Goal: Information Seeking & Learning: Learn about a topic

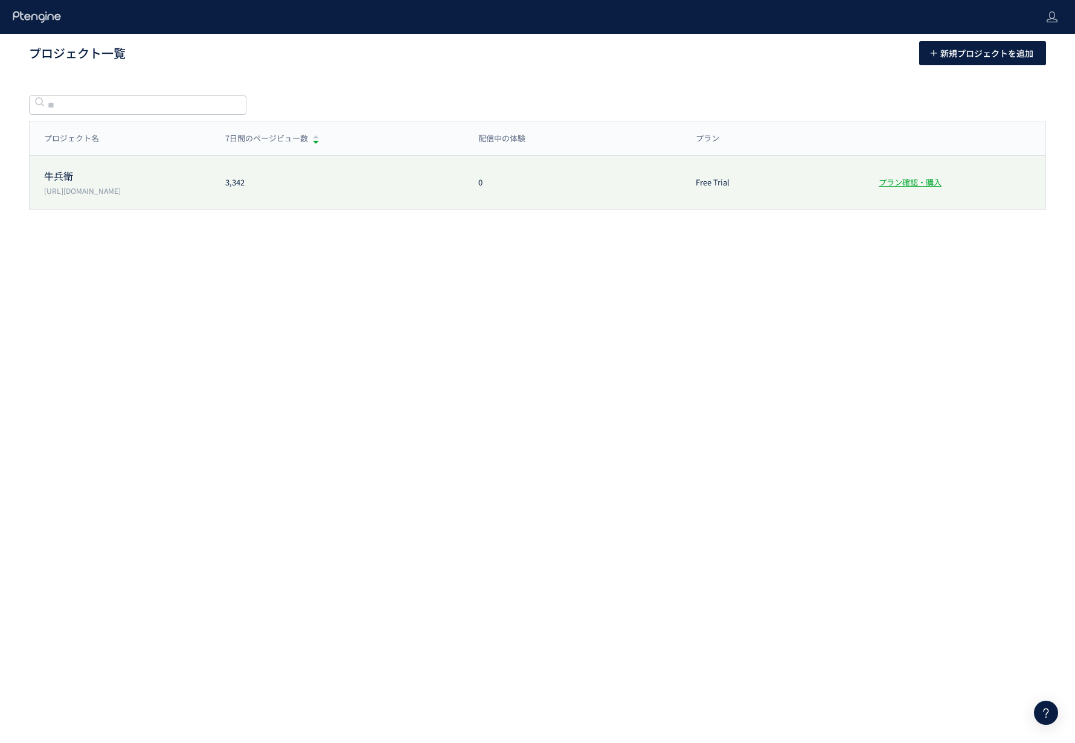
click at [141, 177] on p "牛兵衛" at bounding box center [127, 176] width 167 height 14
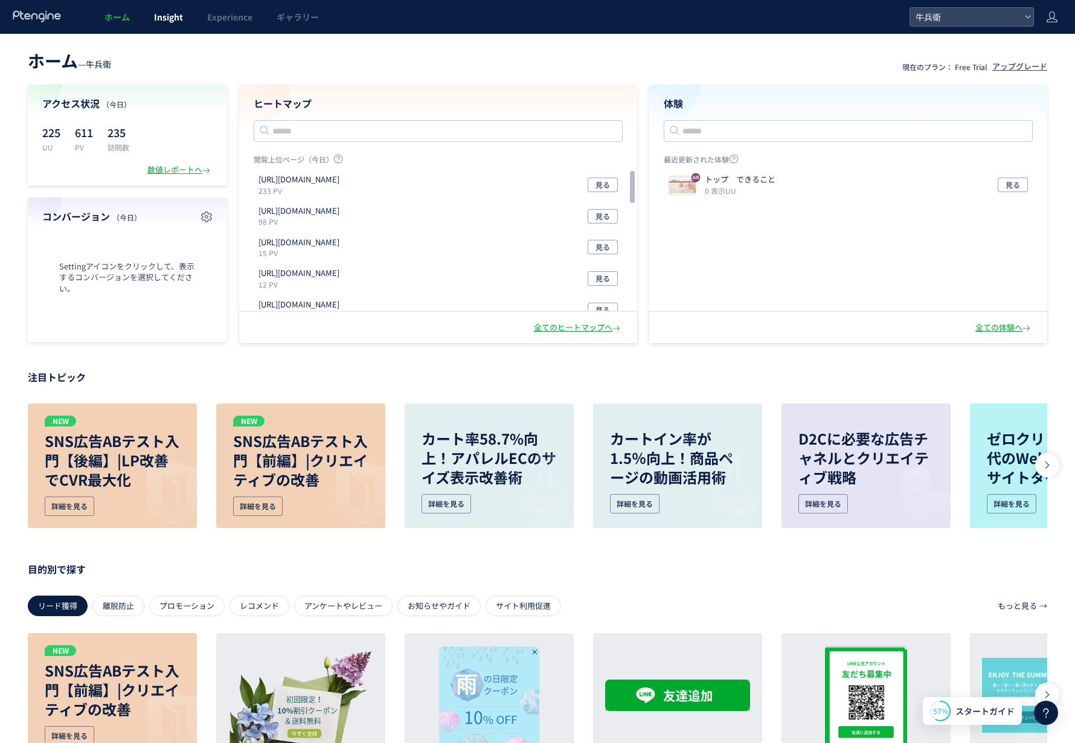
click at [162, 21] on span "Insight" at bounding box center [168, 17] width 29 height 12
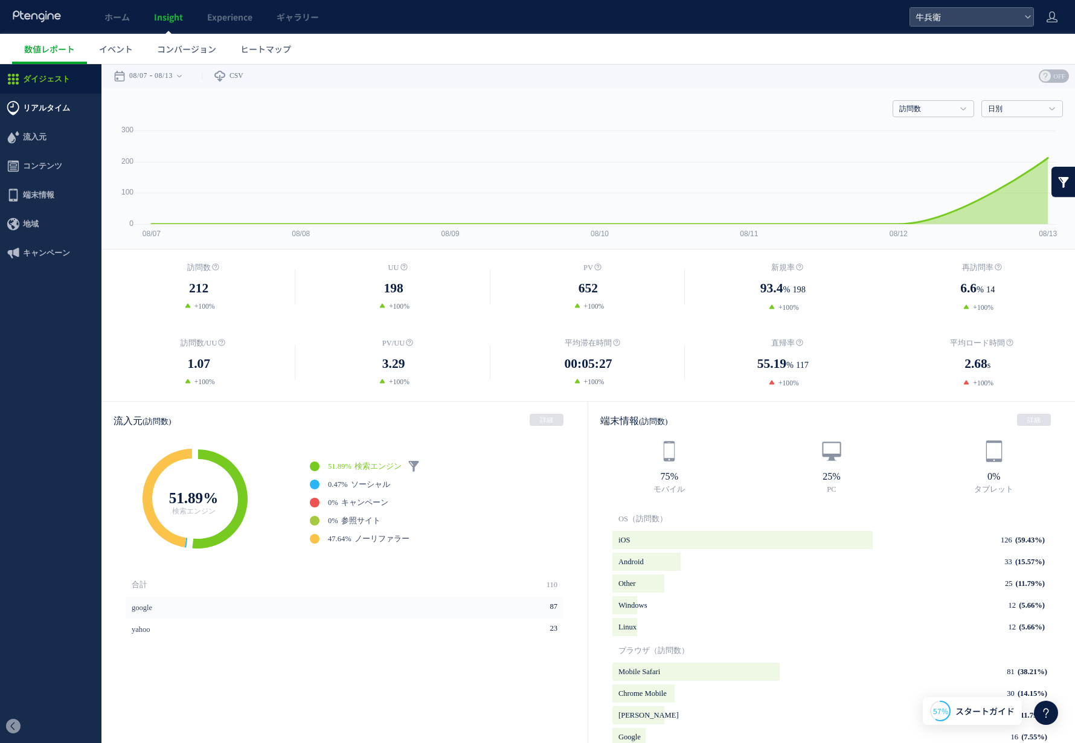
click at [50, 110] on span "リアルタイム" at bounding box center [46, 108] width 47 height 29
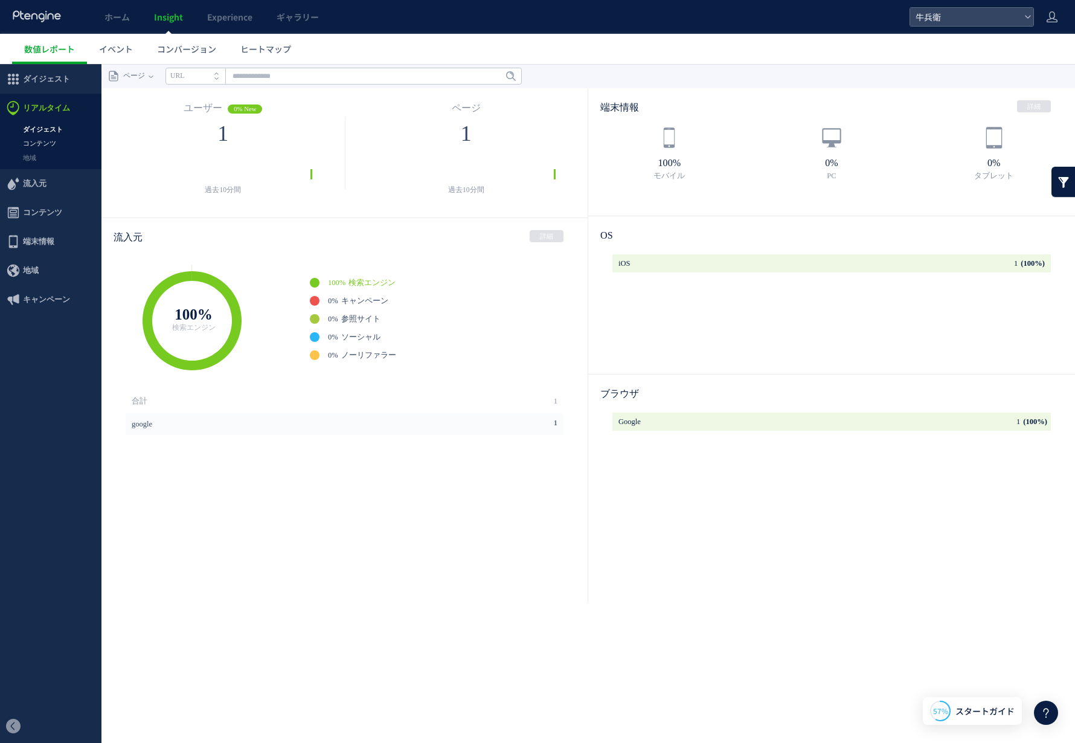
click at [43, 144] on link "コンテンツ" at bounding box center [50, 143] width 101 height 14
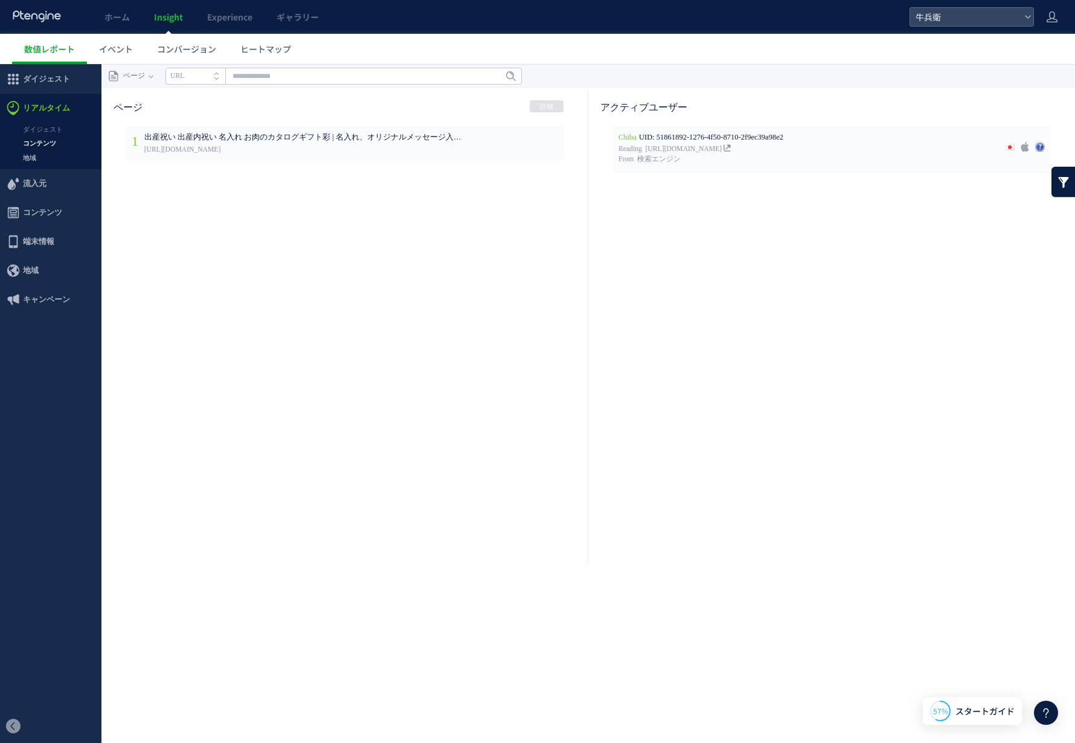
click at [34, 154] on link "地域" at bounding box center [50, 158] width 101 height 14
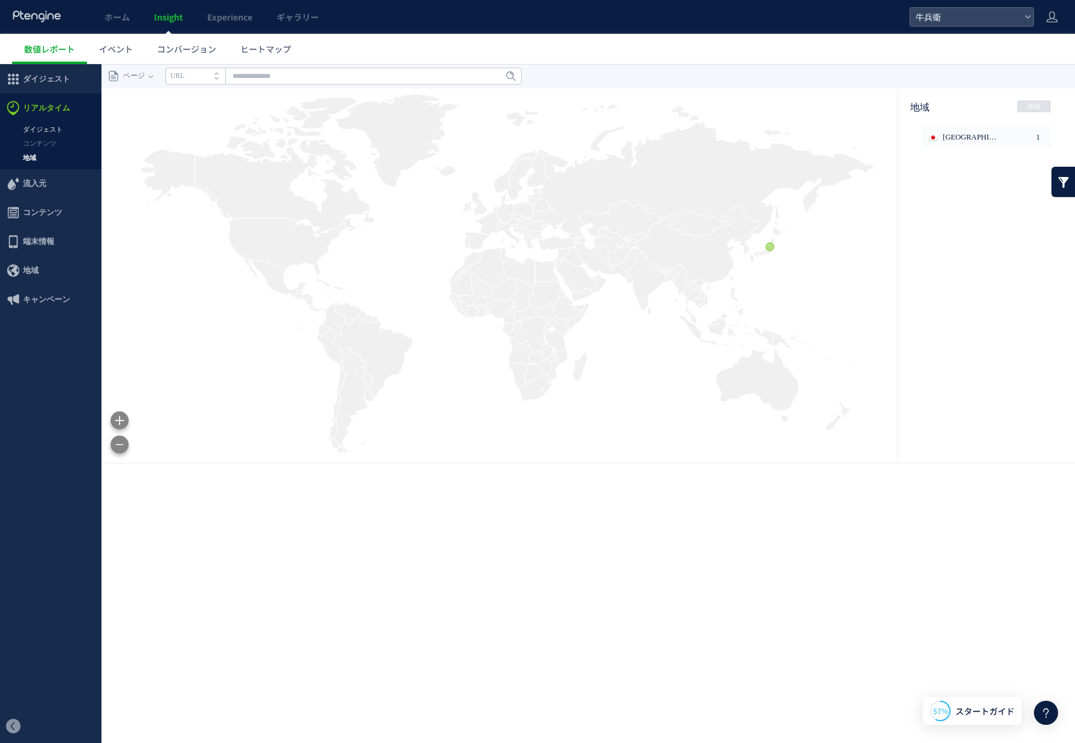
click at [58, 132] on link "ダイジェスト" at bounding box center [50, 130] width 101 height 14
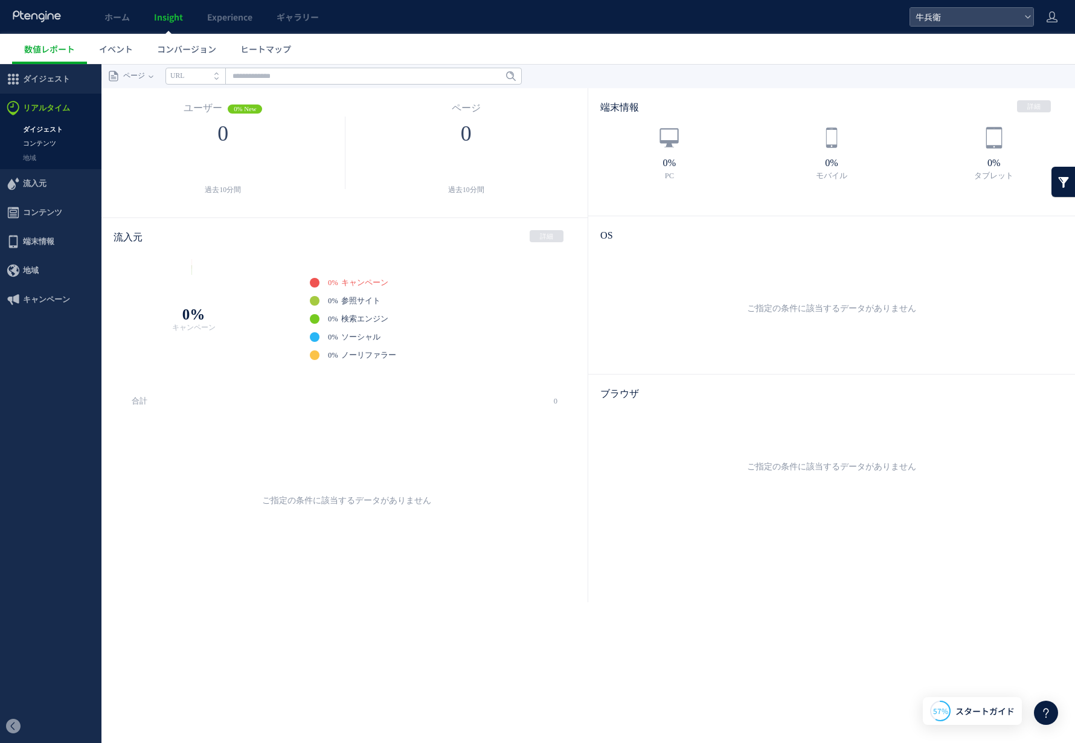
click at [43, 139] on link "コンテンツ" at bounding box center [50, 143] width 101 height 14
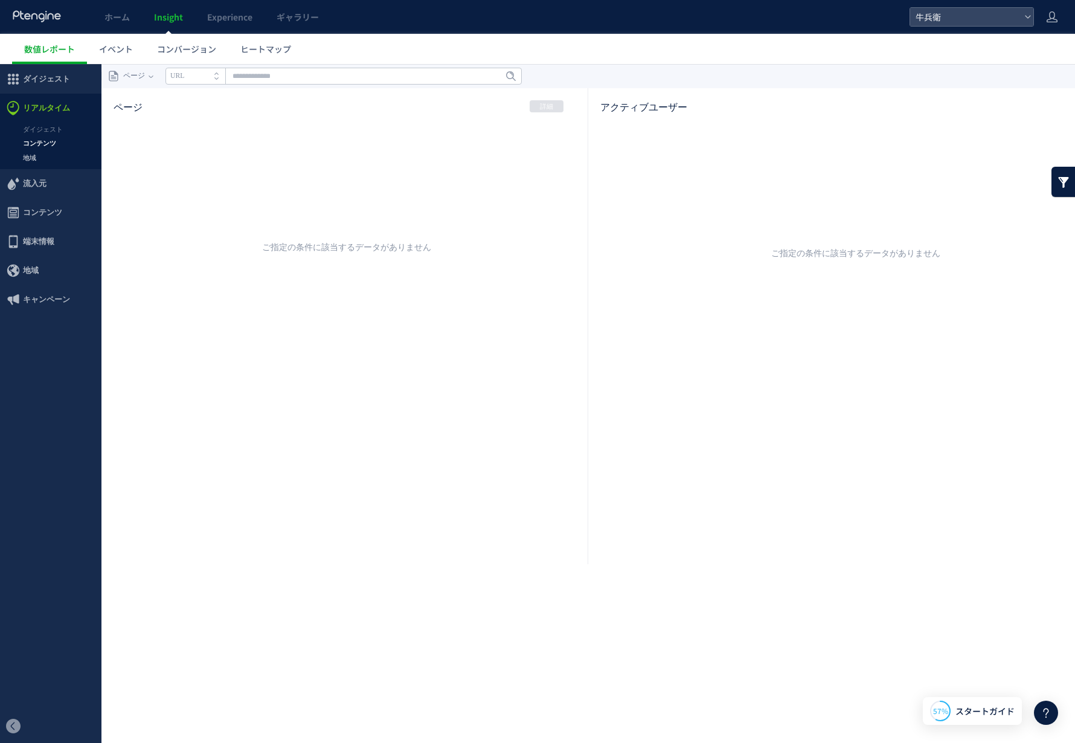
click at [43, 161] on link "地域" at bounding box center [50, 158] width 101 height 14
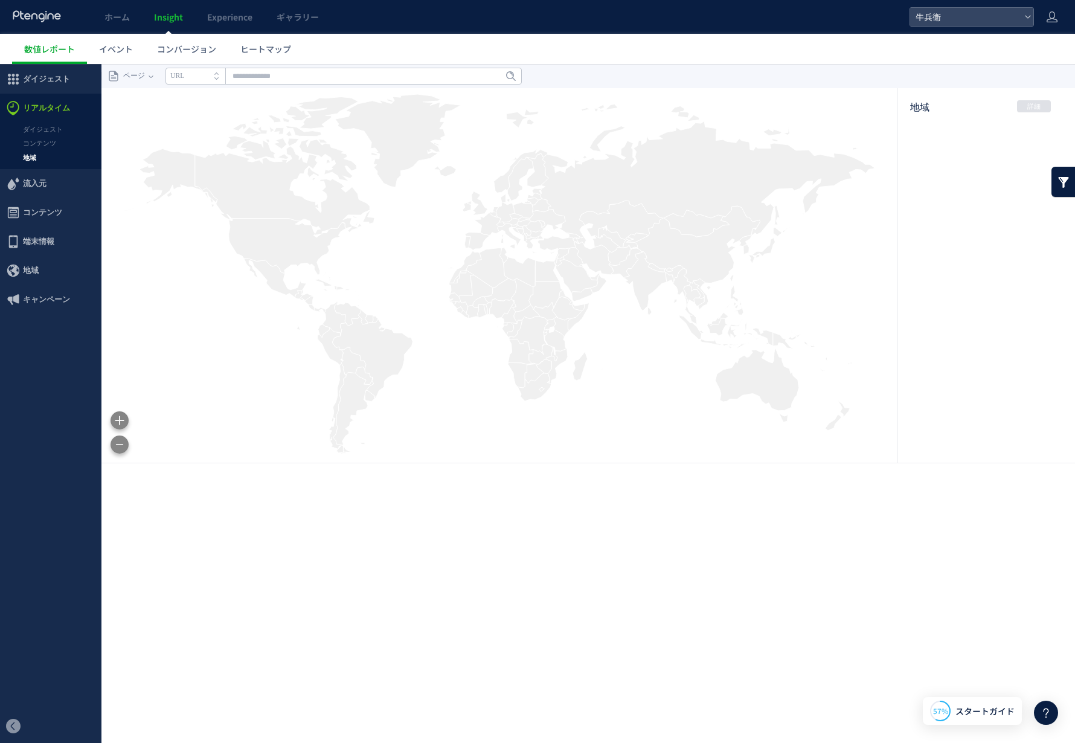
click at [43, 128] on link "ダイジェスト" at bounding box center [50, 130] width 101 height 14
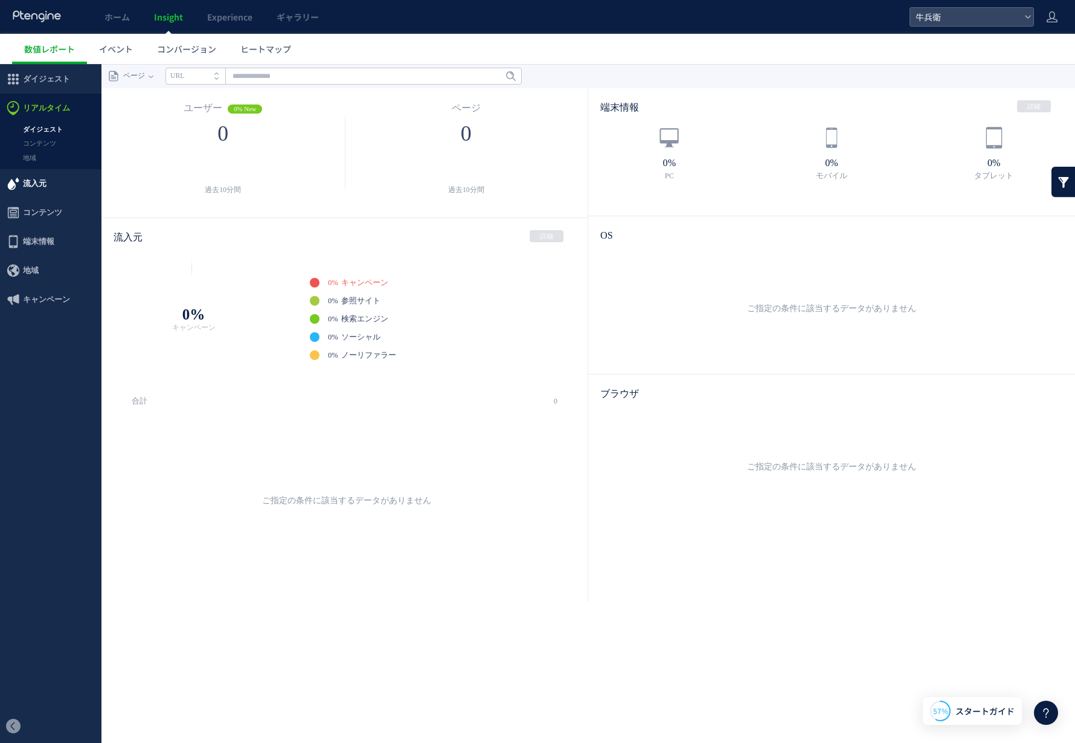
click at [38, 183] on span "流入元" at bounding box center [35, 183] width 24 height 29
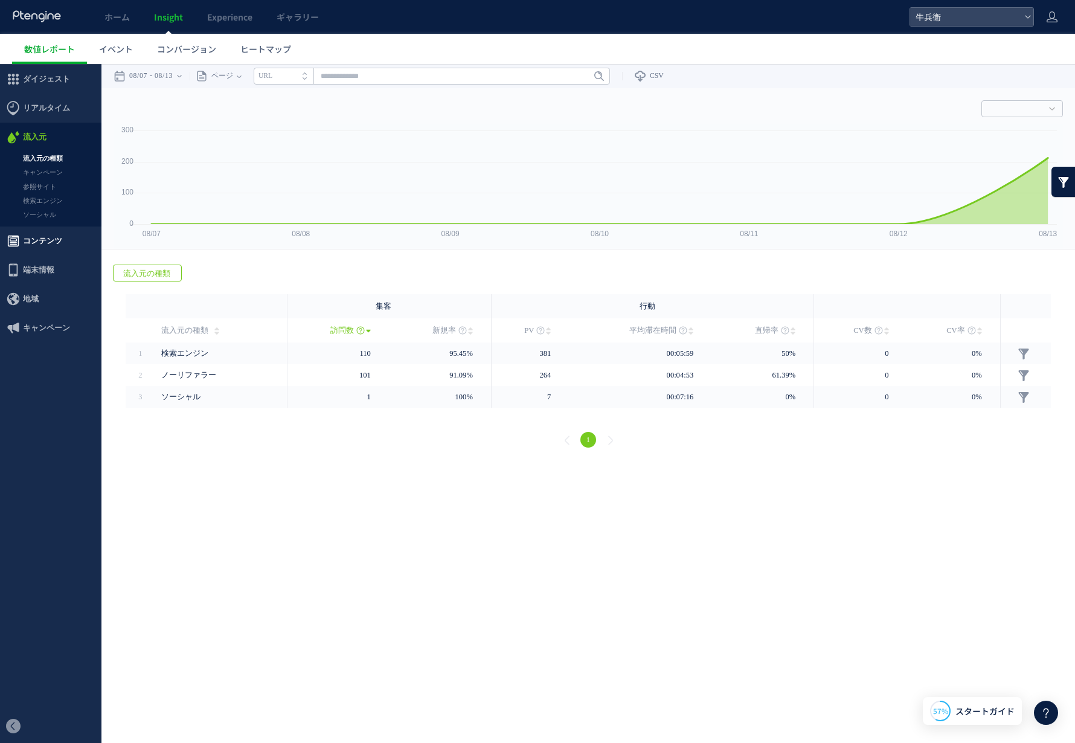
click at [39, 234] on span "コンテンツ" at bounding box center [42, 240] width 39 height 29
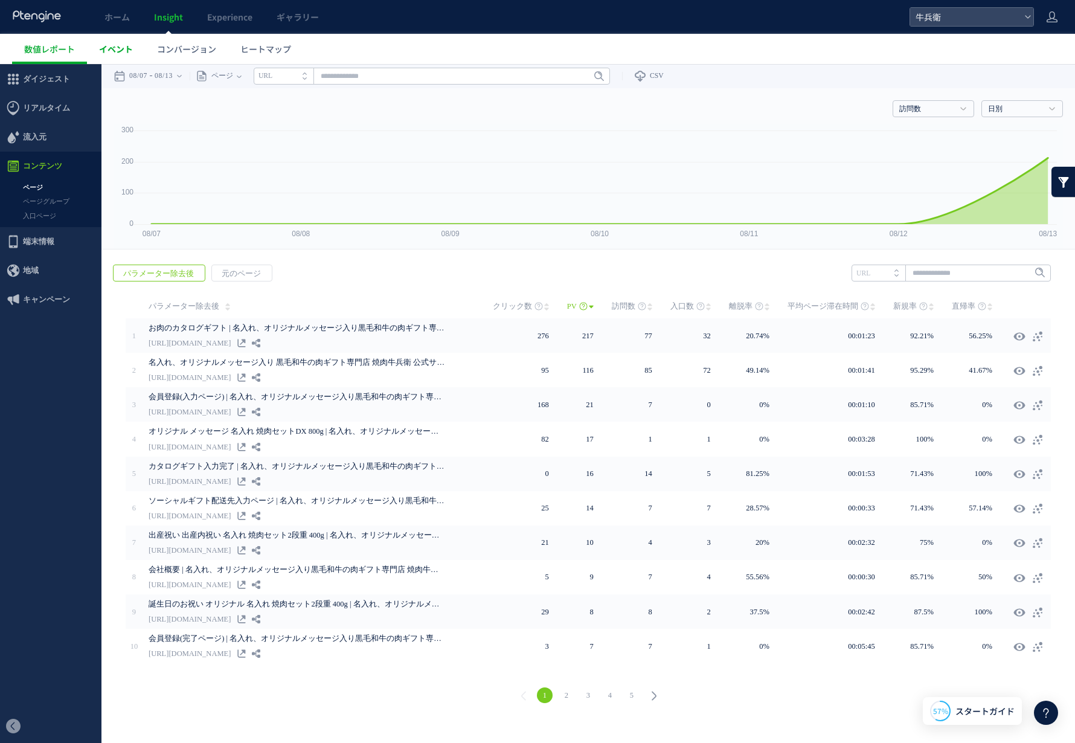
click at [117, 45] on span "イベント" at bounding box center [116, 49] width 34 height 12
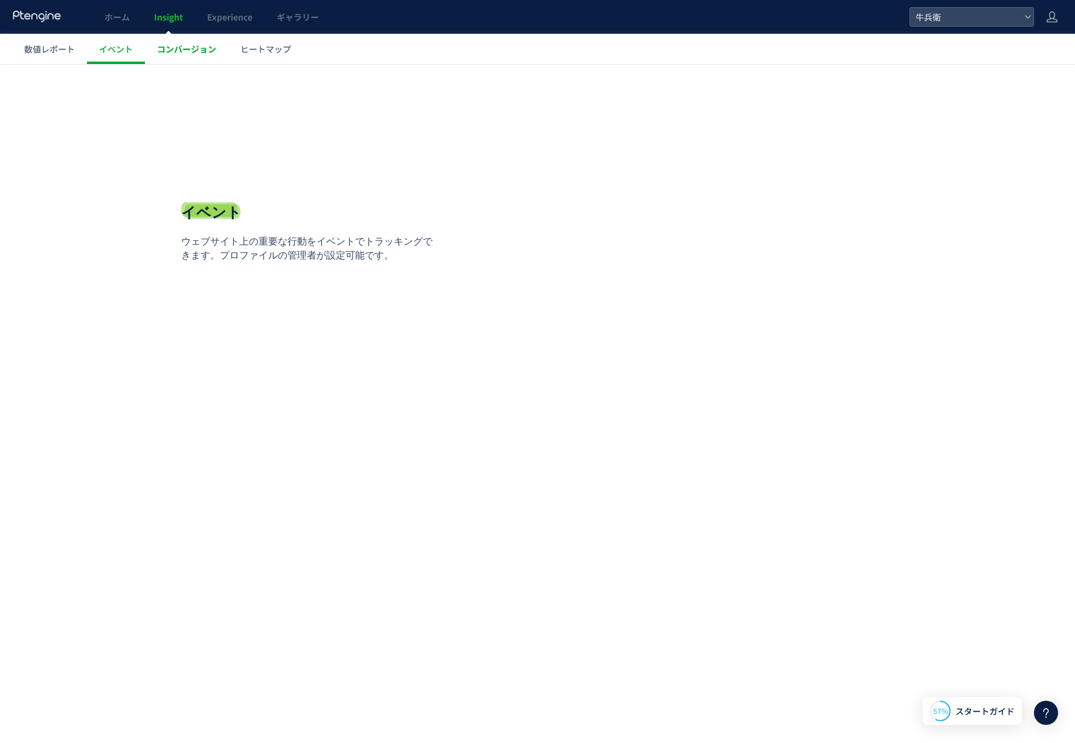
click at [202, 57] on link "コンバージョン" at bounding box center [186, 49] width 83 height 30
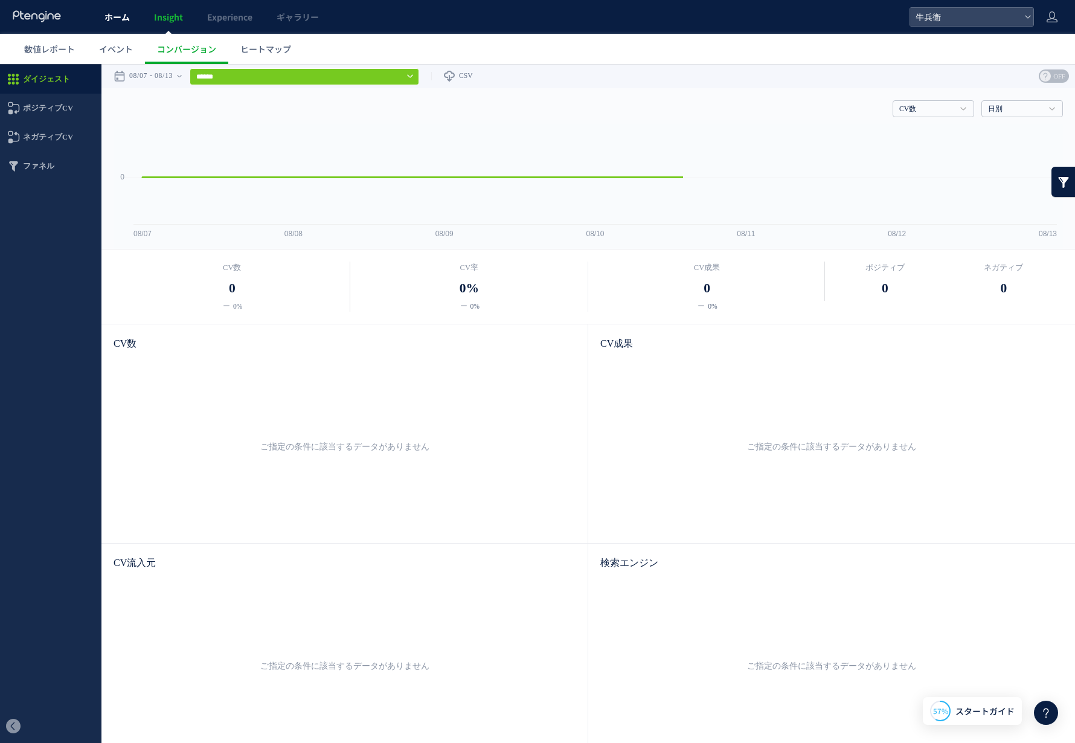
click at [112, 23] on link "ホーム" at bounding box center [117, 17] width 50 height 34
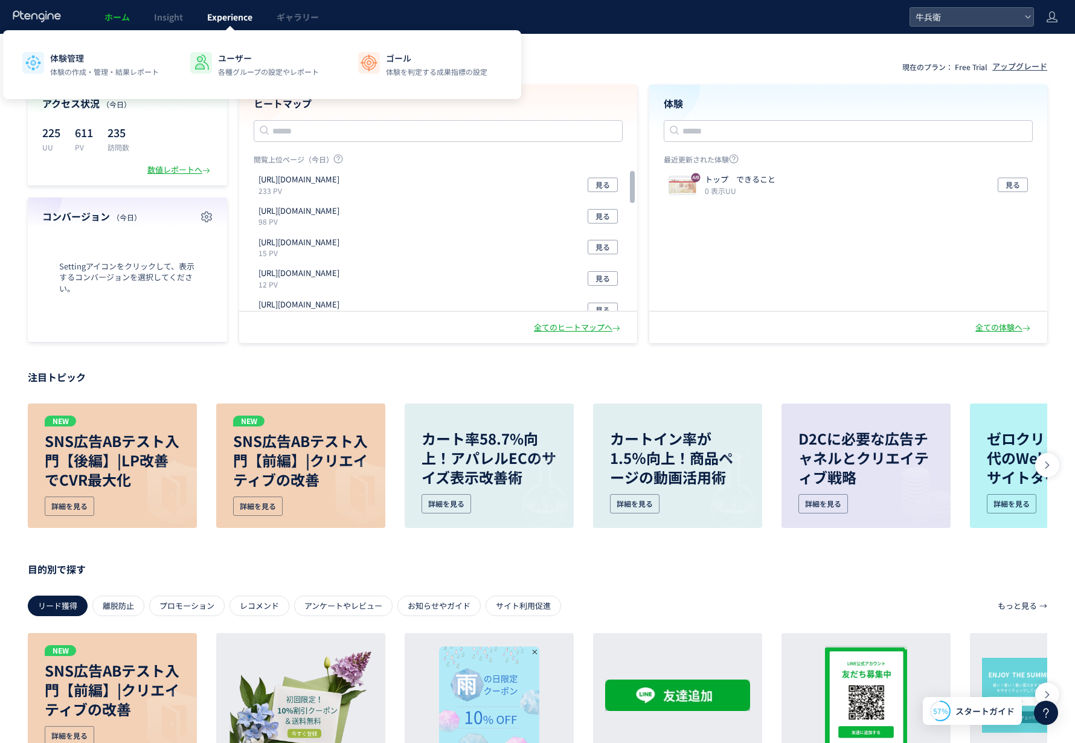
click at [235, 22] on span "Experience" at bounding box center [229, 17] width 45 height 12
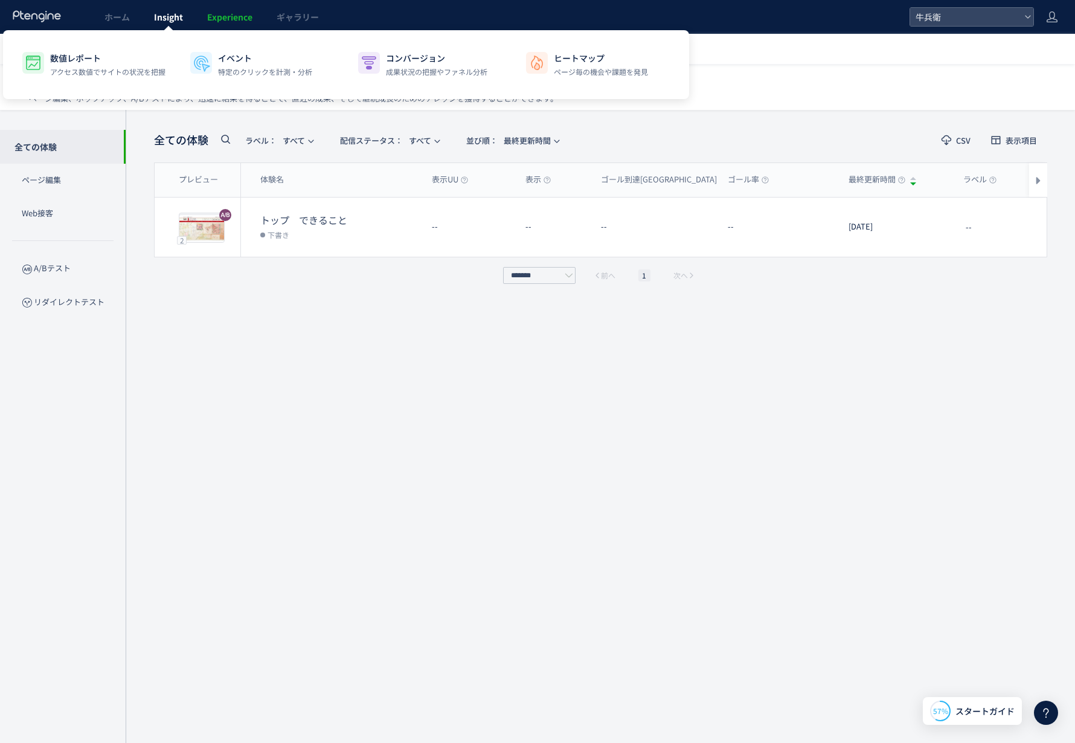
click at [168, 21] on span "Insight" at bounding box center [168, 17] width 29 height 12
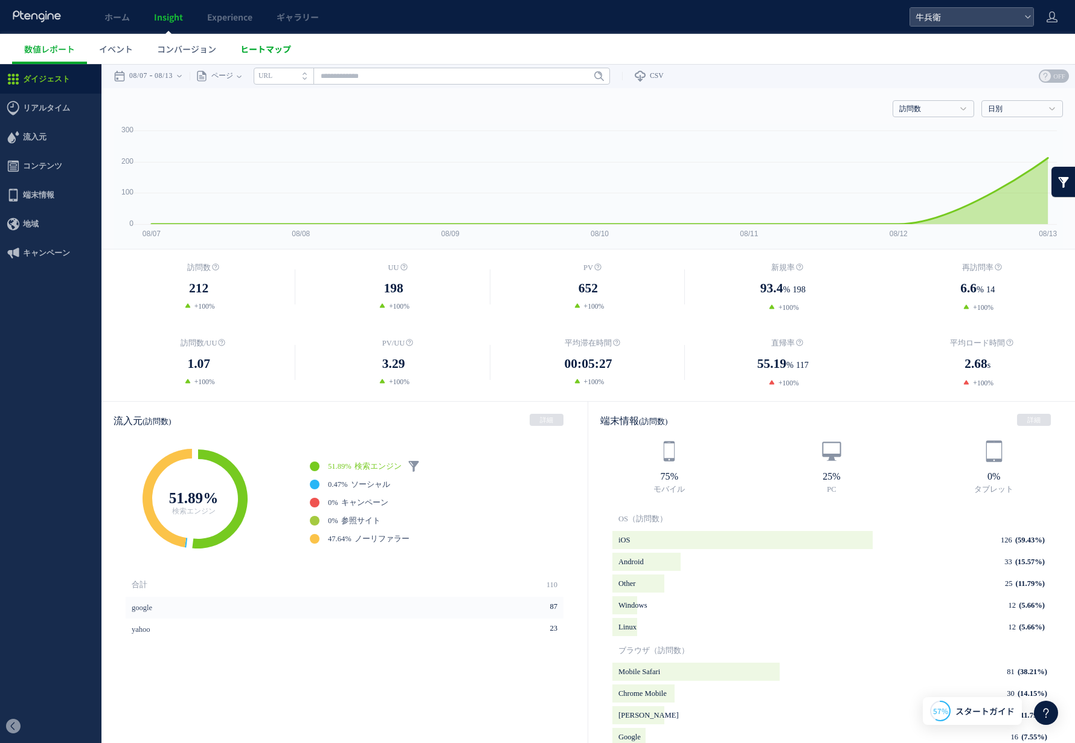
click at [260, 51] on span "ヒートマップ" at bounding box center [265, 49] width 51 height 12
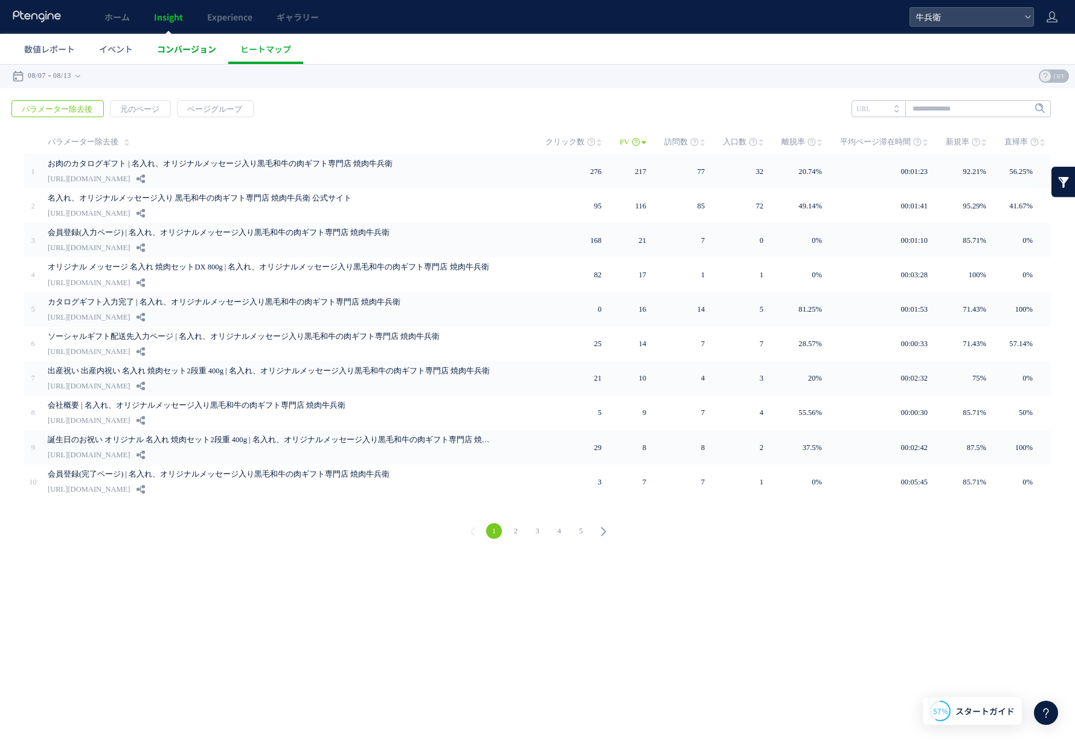
click at [181, 57] on link "コンバージョン" at bounding box center [186, 49] width 83 height 30
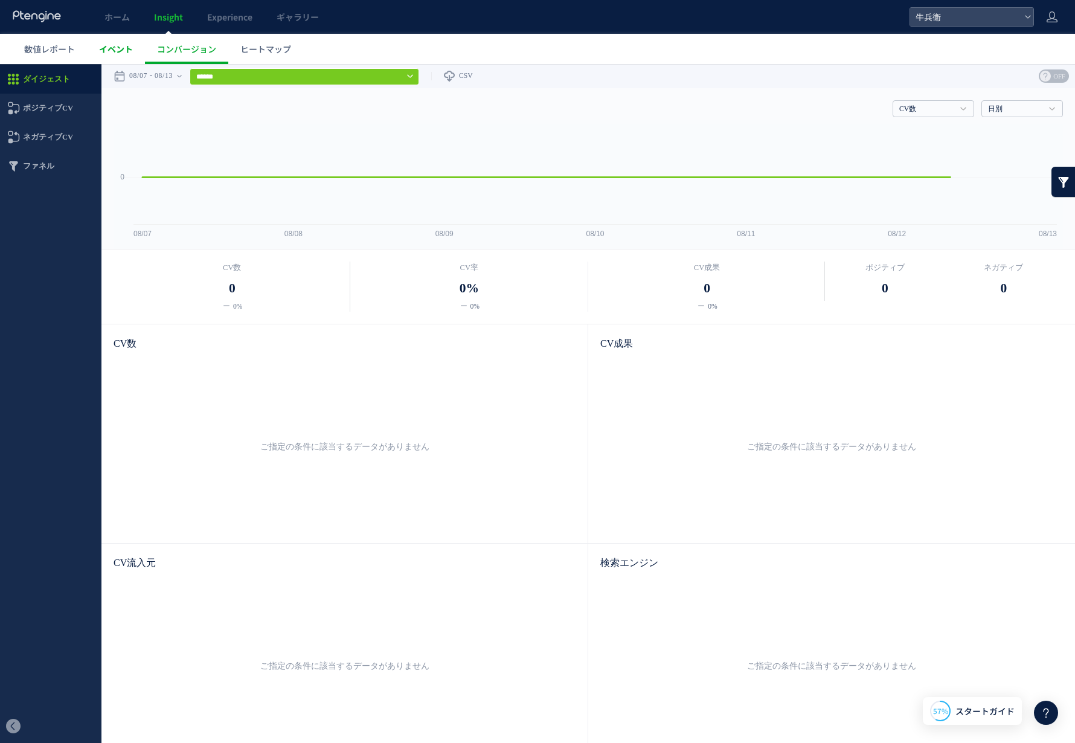
click at [120, 59] on link "イベント" at bounding box center [116, 49] width 58 height 30
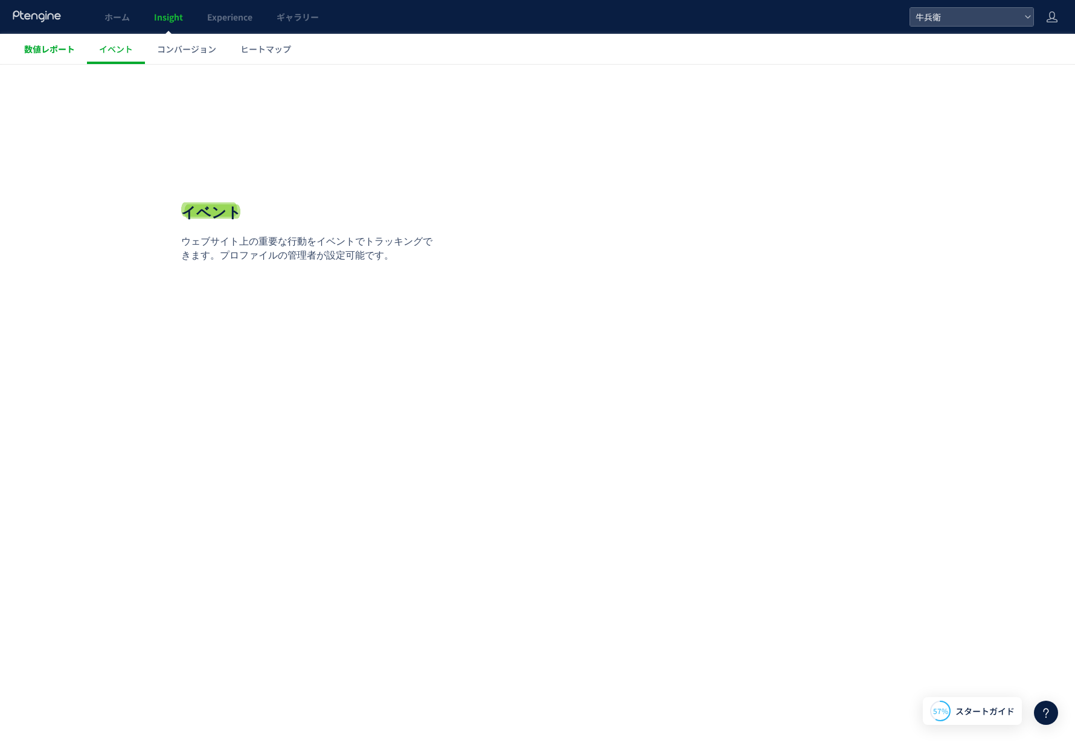
click at [45, 52] on span "数値レポート" at bounding box center [49, 49] width 51 height 12
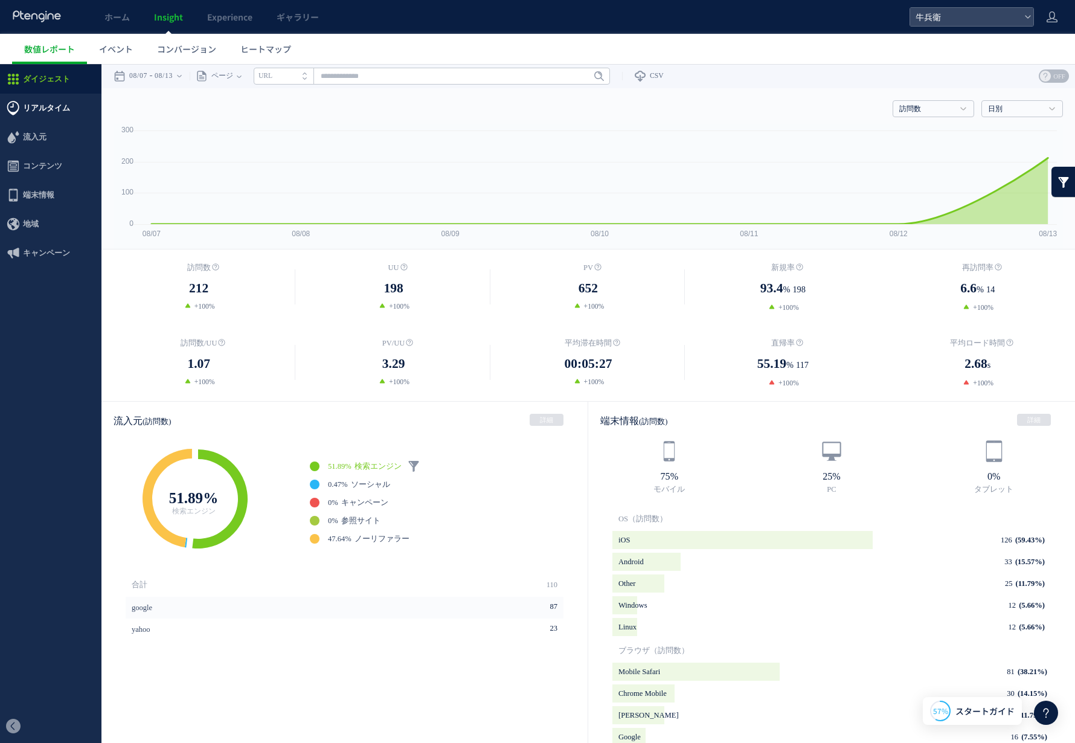
click at [61, 109] on span "リアルタイム" at bounding box center [46, 108] width 47 height 29
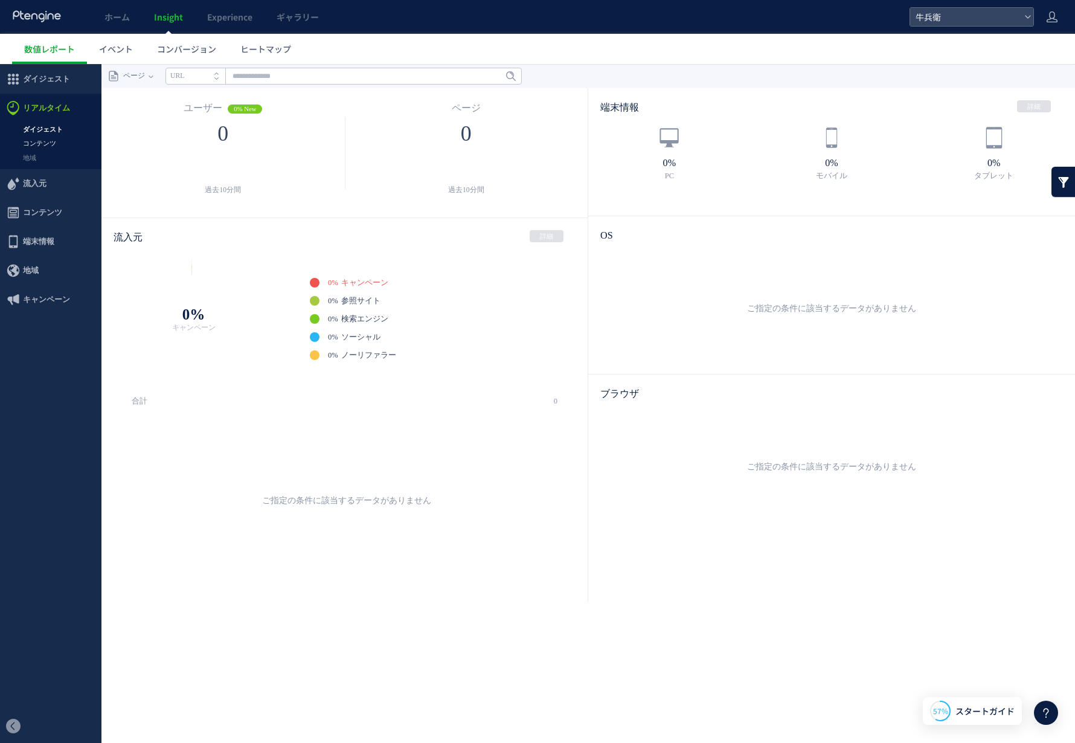
click at [46, 141] on link "コンテンツ" at bounding box center [50, 143] width 101 height 14
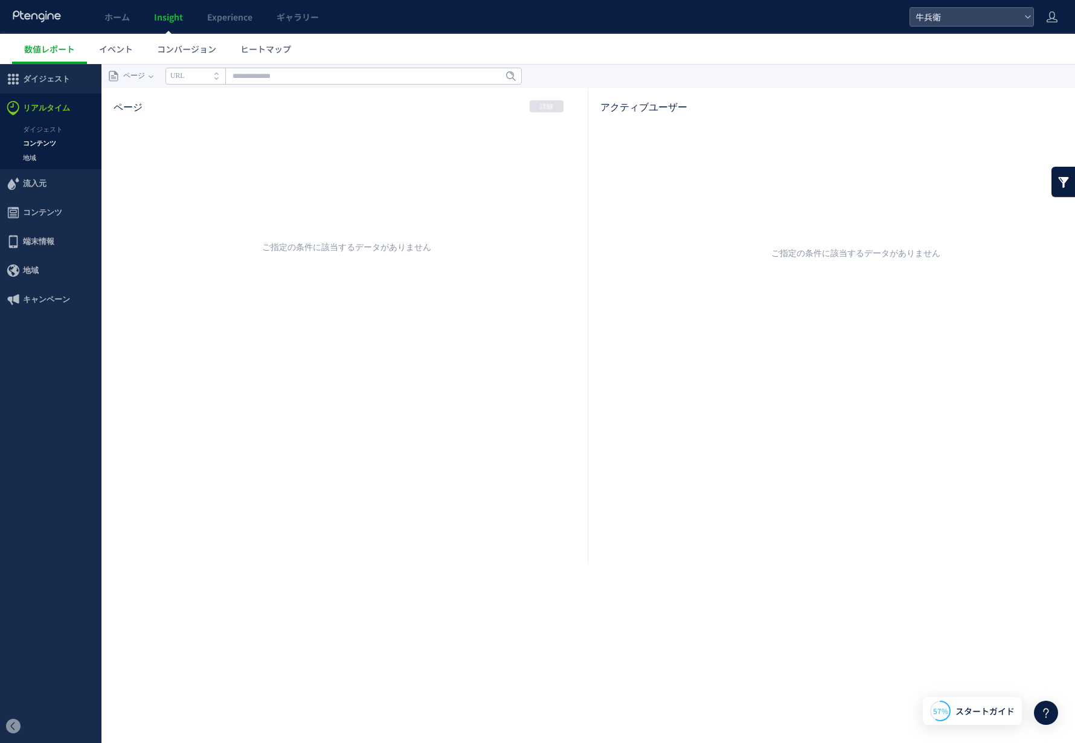
click at [42, 152] on link "地域" at bounding box center [50, 158] width 101 height 14
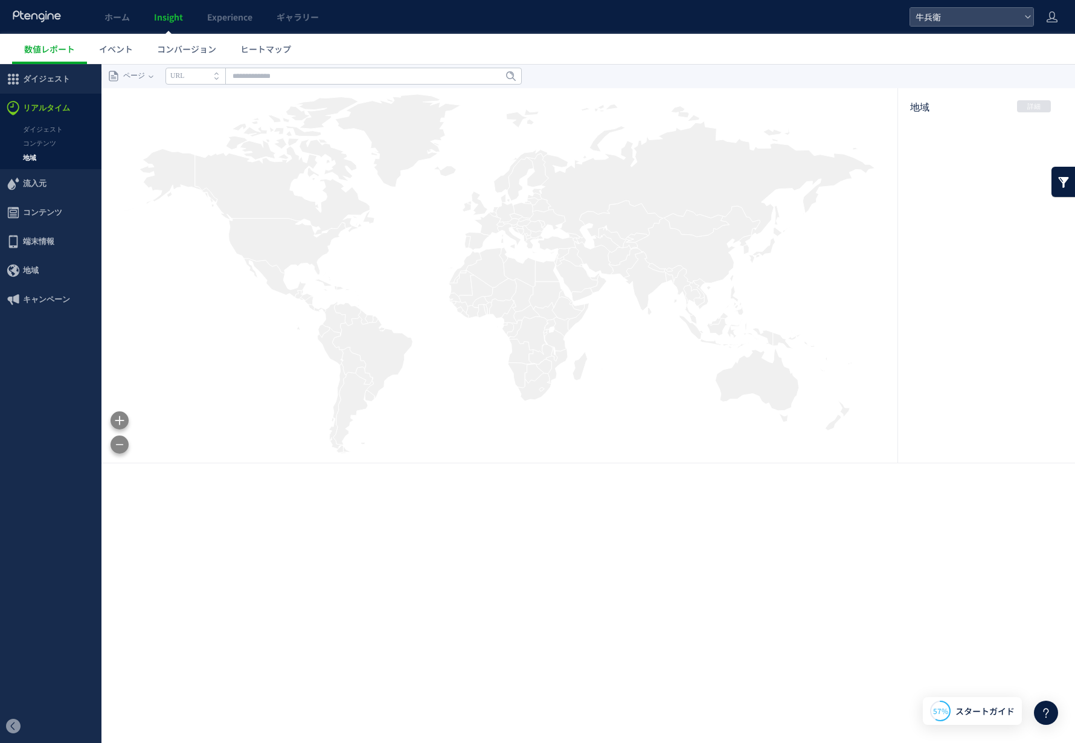
click at [42, 110] on span "リアルタイム" at bounding box center [46, 108] width 47 height 29
click at [45, 75] on span "ダイジェスト" at bounding box center [46, 79] width 47 height 29
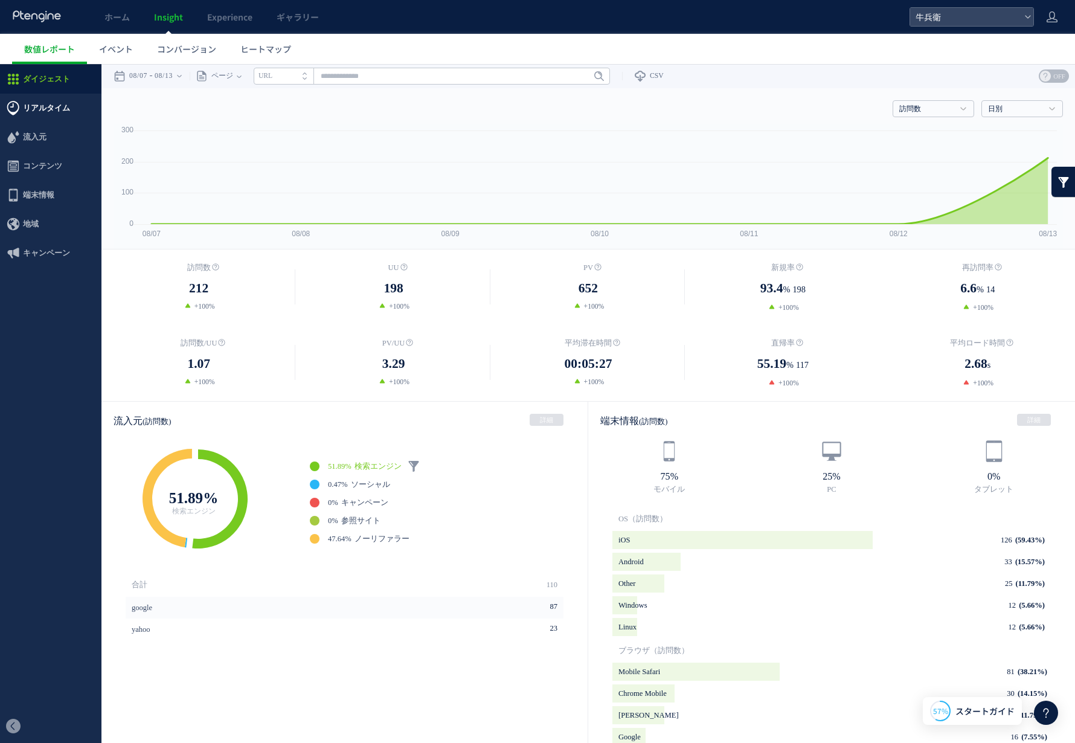
click at [61, 111] on span "リアルタイム" at bounding box center [46, 108] width 47 height 29
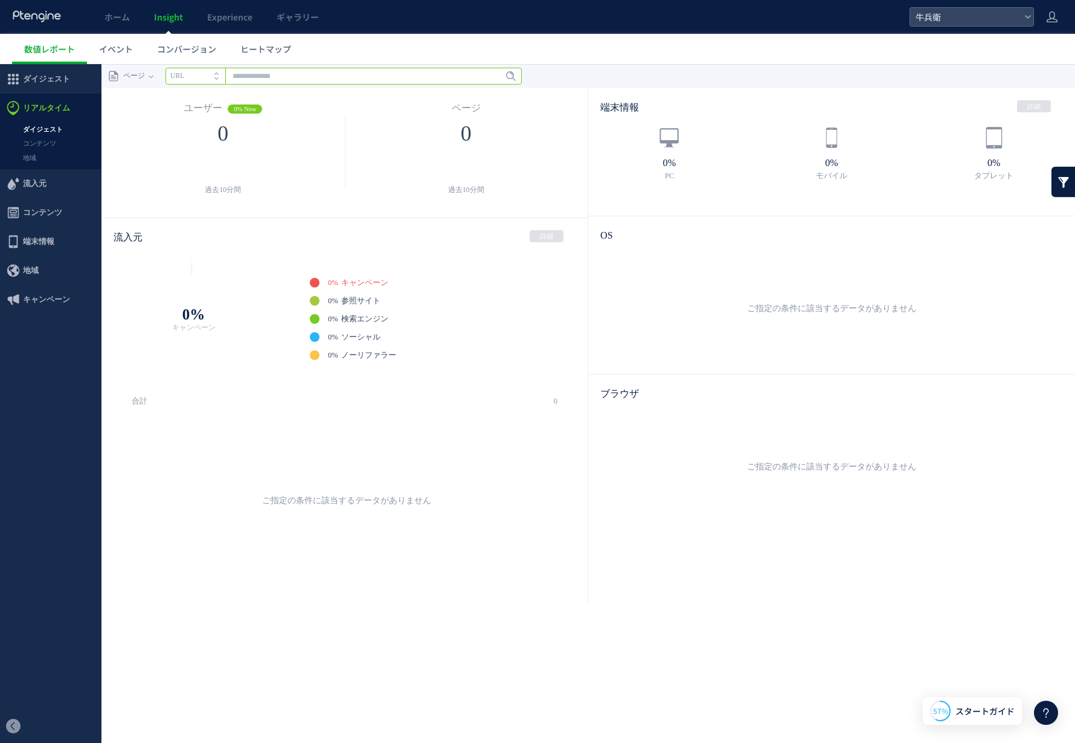
click at [286, 76] on input "text" at bounding box center [343, 76] width 356 height 17
click at [199, 75] on li "URL" at bounding box center [195, 76] width 60 height 17
click at [34, 210] on span "コンテンツ" at bounding box center [42, 212] width 39 height 29
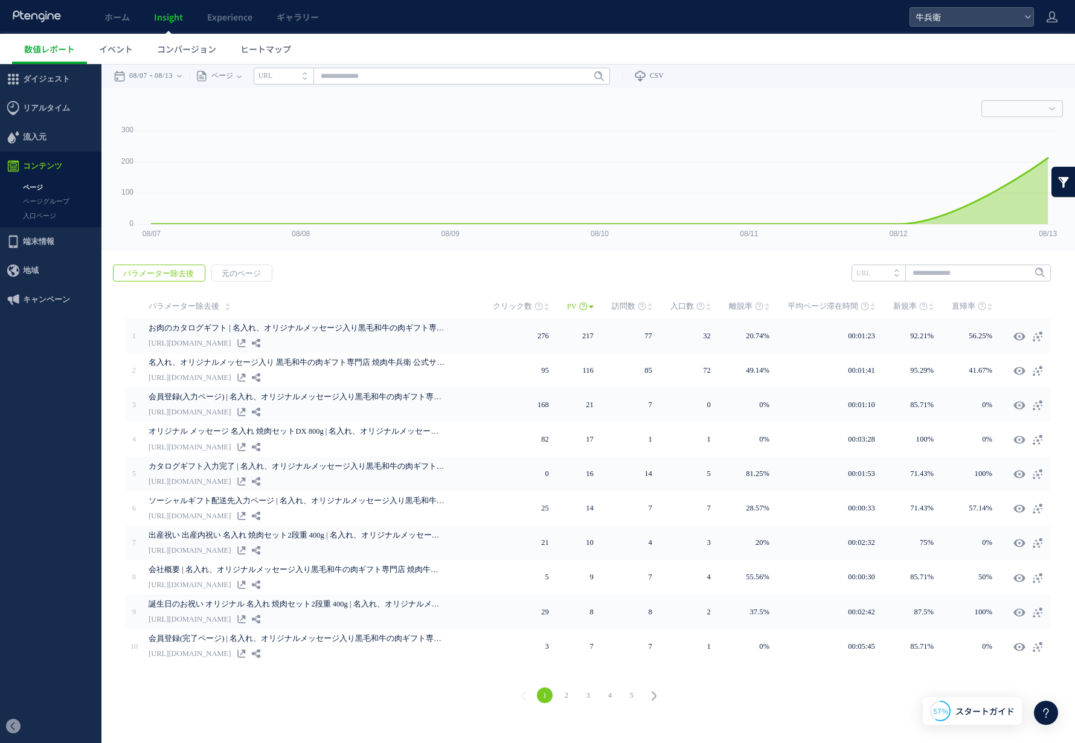
click at [641, 689] on li "5" at bounding box center [632, 695] width 22 height 16
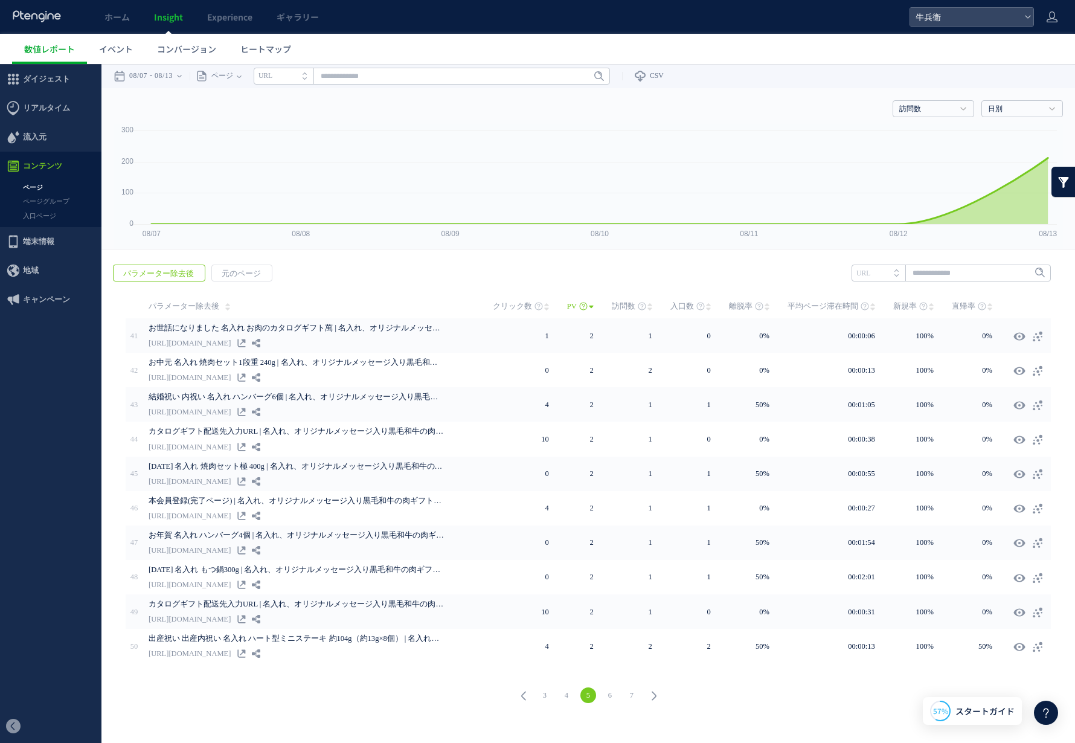
click at [632, 688] on link "7" at bounding box center [632, 695] width 16 height 16
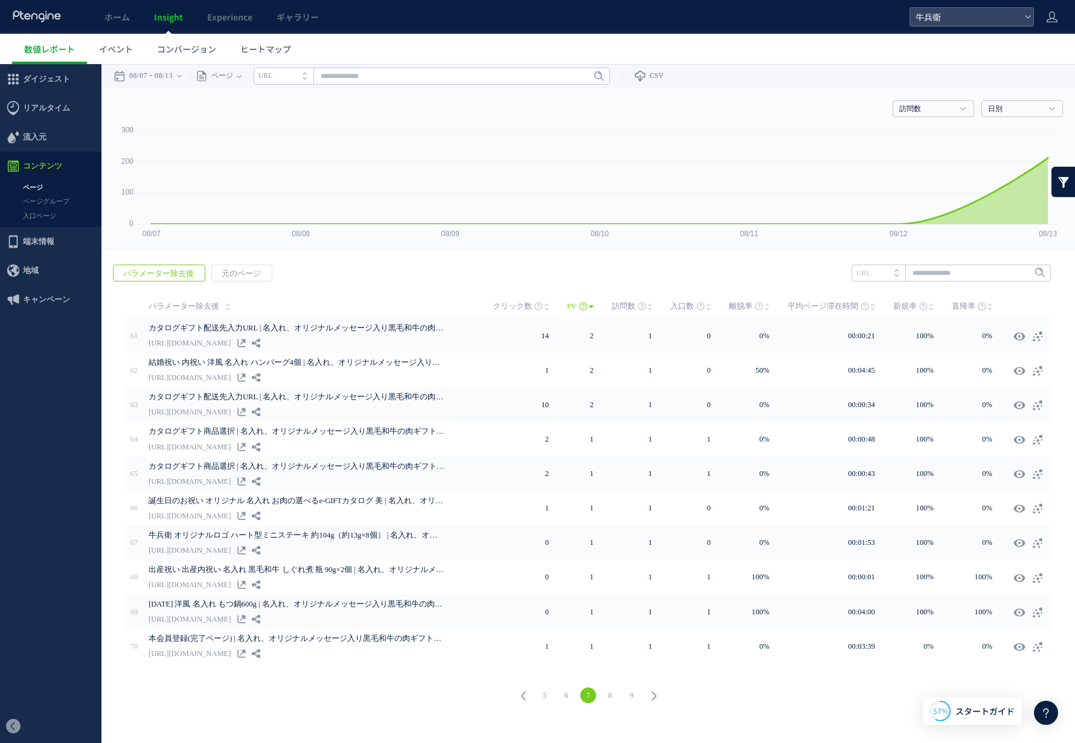
click at [632, 687] on link "9" at bounding box center [632, 695] width 16 height 16
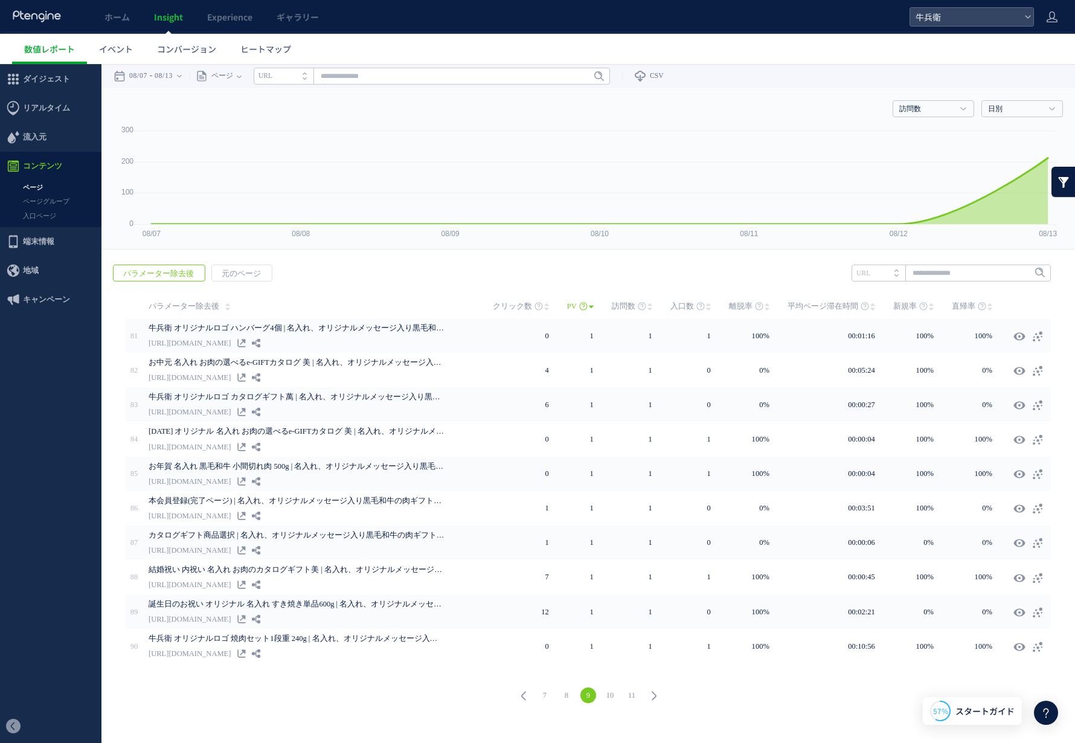
click at [632, 687] on link "11" at bounding box center [632, 695] width 16 height 16
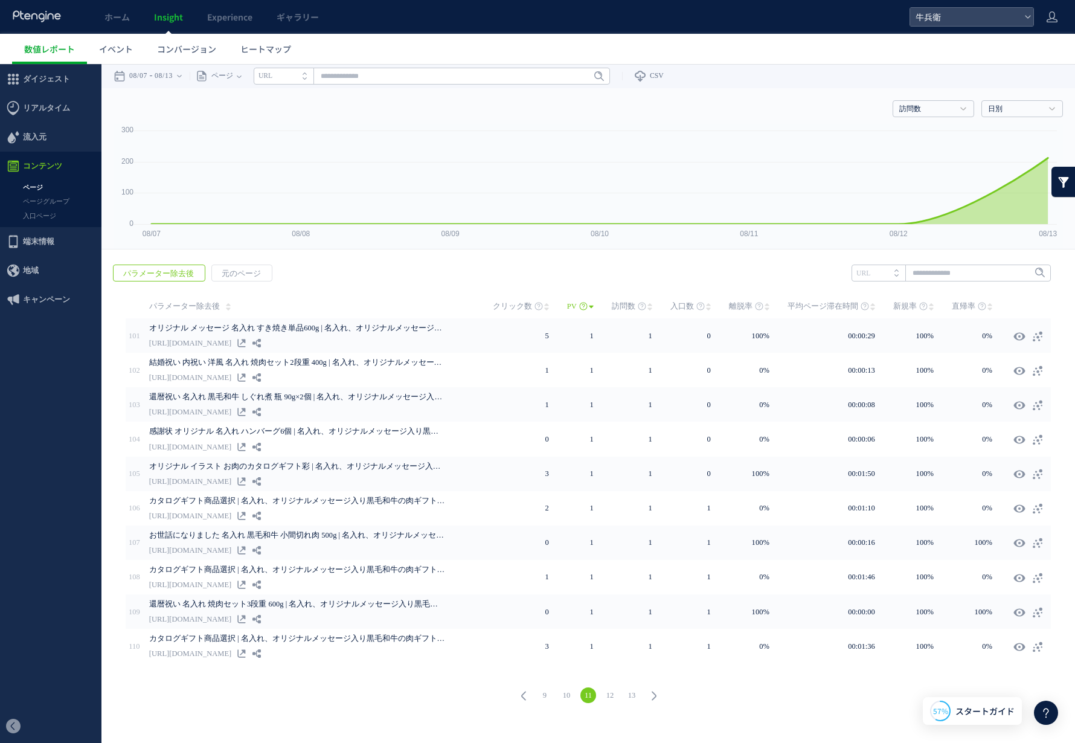
click at [632, 687] on link "13" at bounding box center [632, 695] width 16 height 16
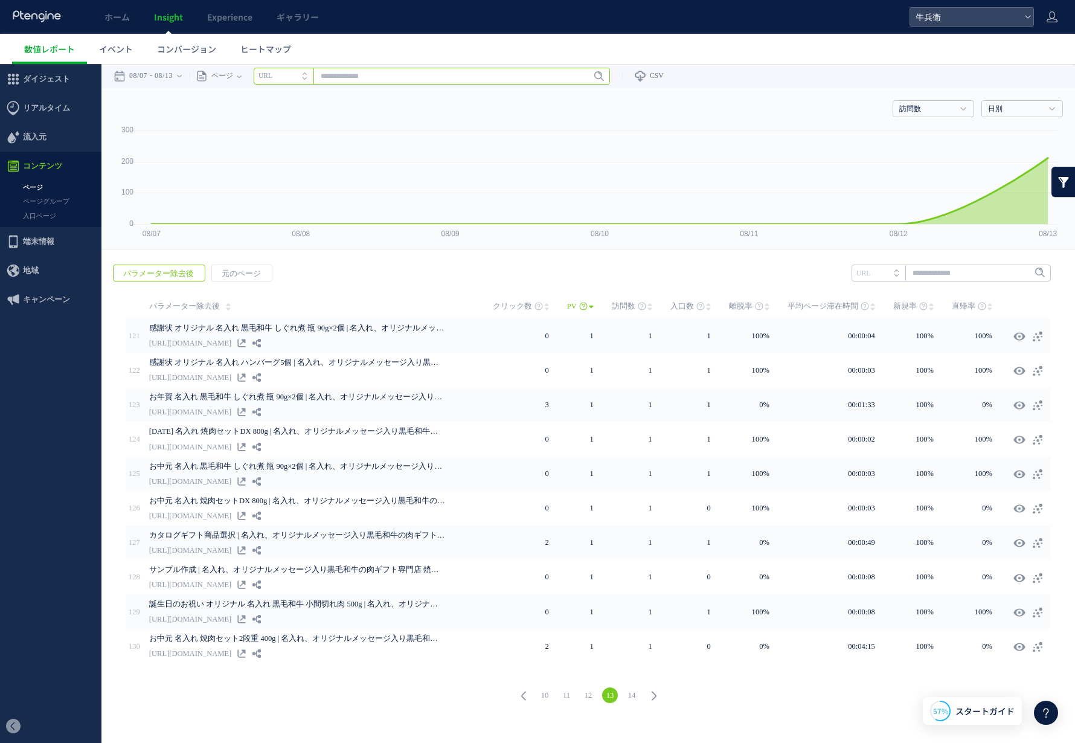
click at [354, 79] on input "text" at bounding box center [432, 76] width 356 height 17
paste input "**********"
type input "**********"
click at [444, 267] on div "戻る パラメーター除去後 元のページ ヒートマップを計測させるには、解析コードを実装してください。 実装 URL" at bounding box center [587, 485] width 973 height 466
